Goal: Information Seeking & Learning: Learn about a topic

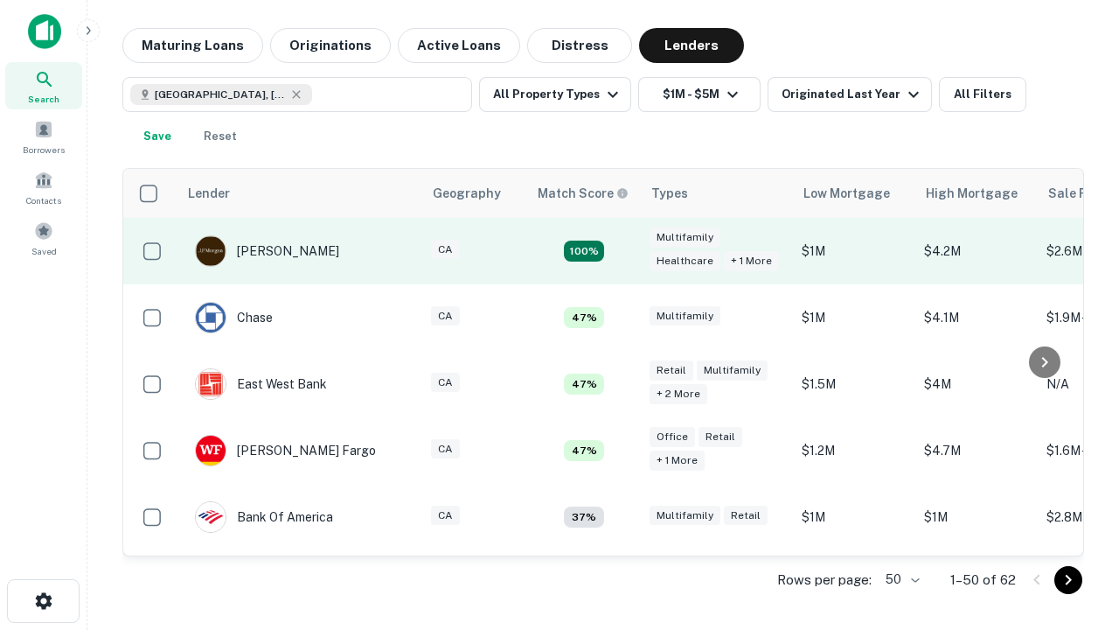
click at [621, 251] on td "100%" at bounding box center [584, 251] width 114 height 66
